Goal: Navigation & Orientation: Find specific page/section

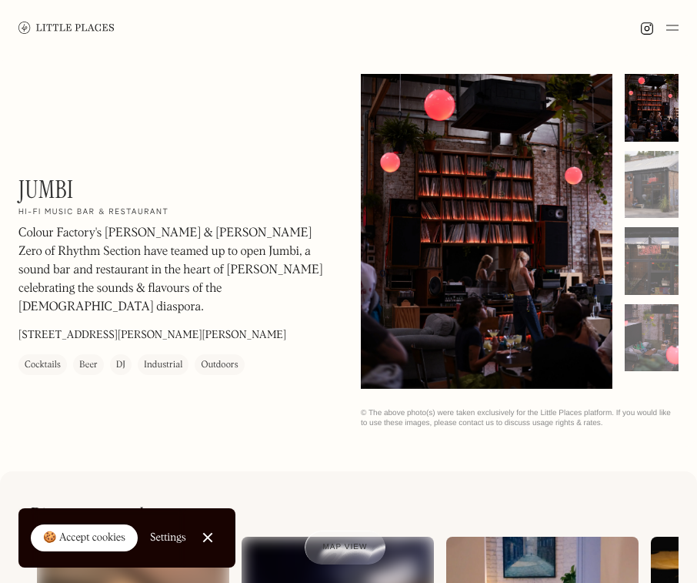
click at [42, 29] on img at bounding box center [66, 28] width 96 height 12
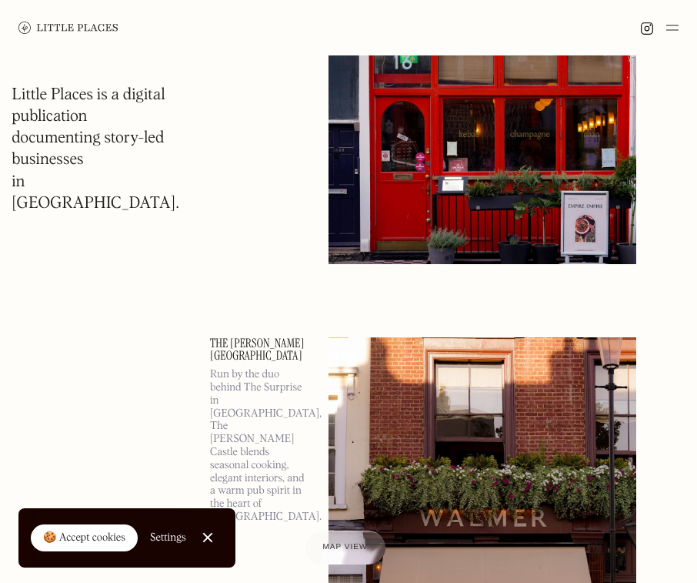
scroll to position [4040, 0]
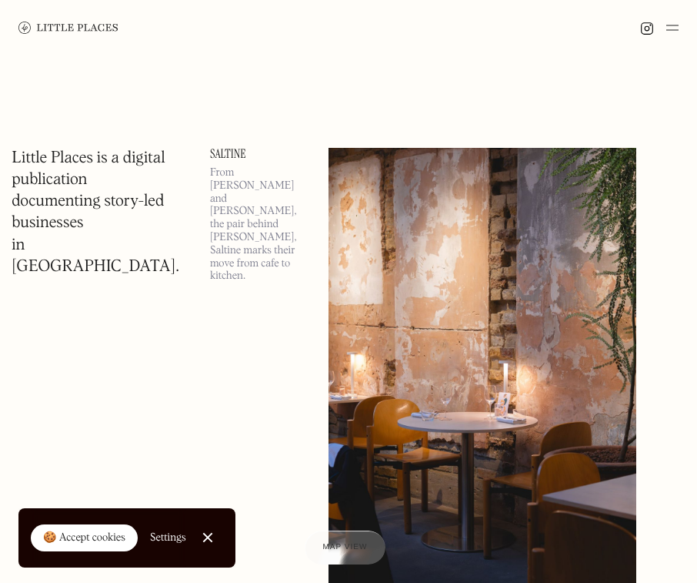
drag, startPoint x: 679, startPoint y: 136, endPoint x: 680, endPoint y: 123, distance: 13.2
click at [676, 32] on img at bounding box center [672, 27] width 12 height 18
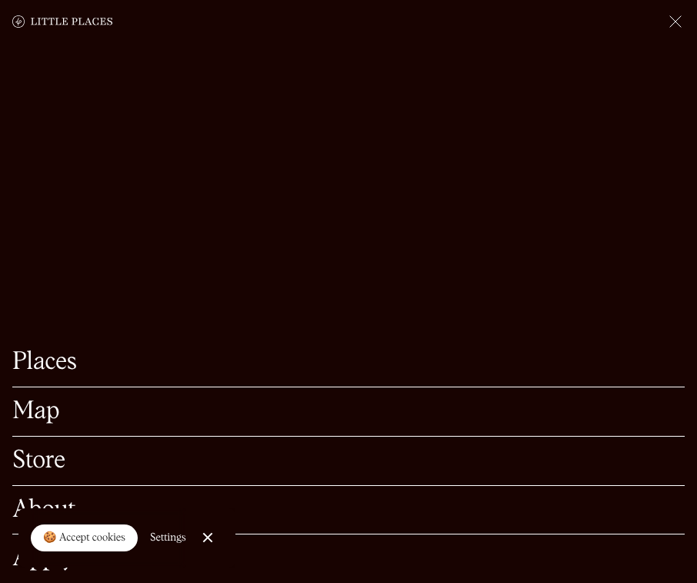
scroll to position [513, 0]
click at [41, 498] on link "About" at bounding box center [348, 510] width 673 height 24
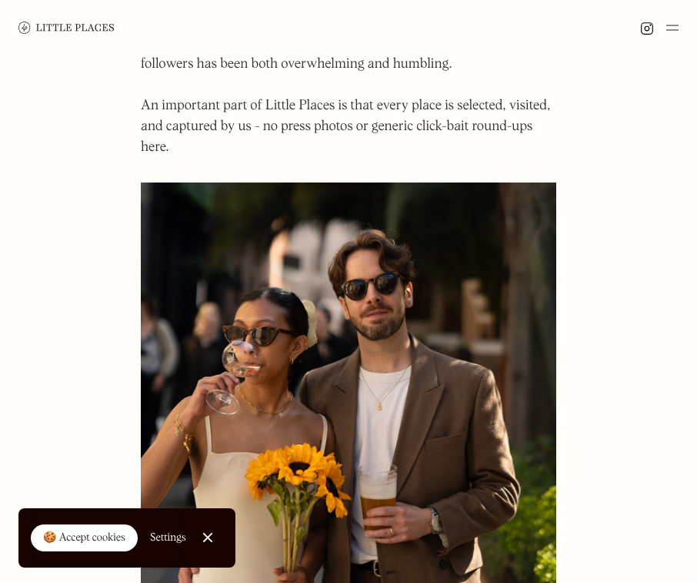
scroll to position [513, 0]
